Goal: Task Accomplishment & Management: Manage account settings

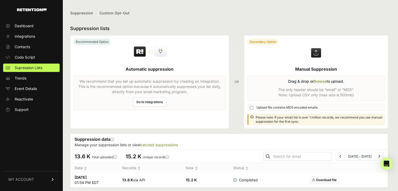
scroll to position [8, 0]
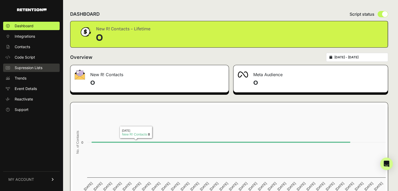
click at [39, 71] on link "Supression Lists" at bounding box center [31, 68] width 57 height 8
